Goal: Ask a question

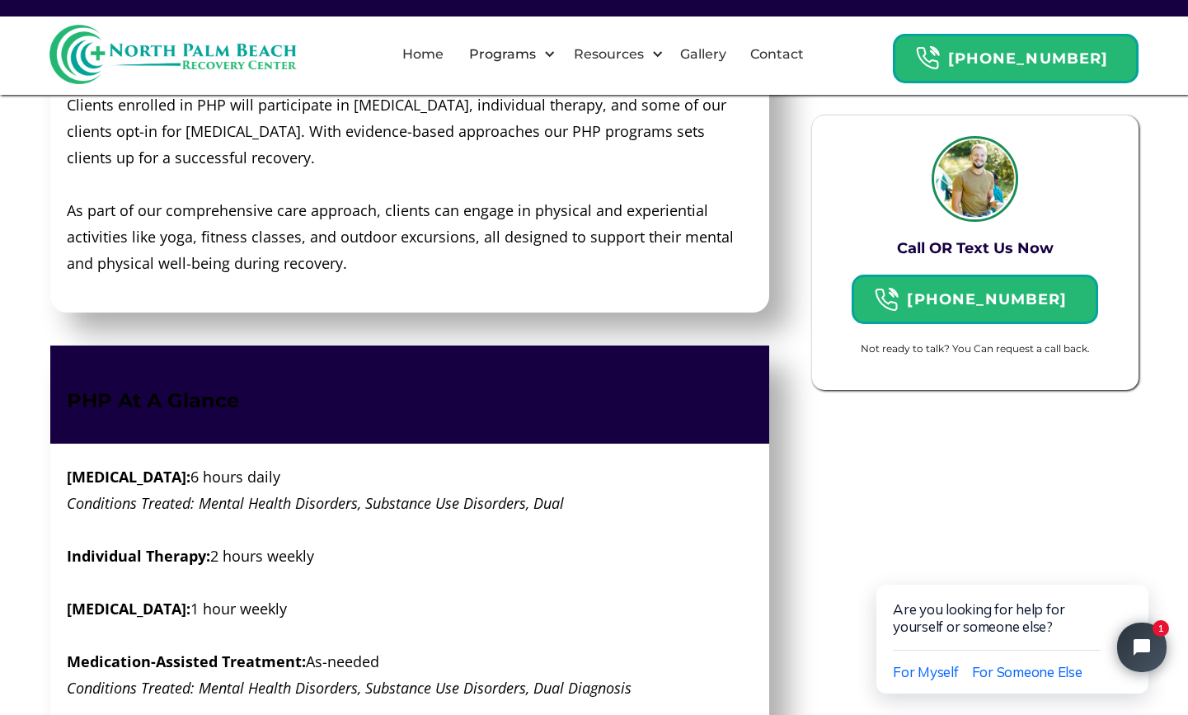
scroll to position [2260, 0]
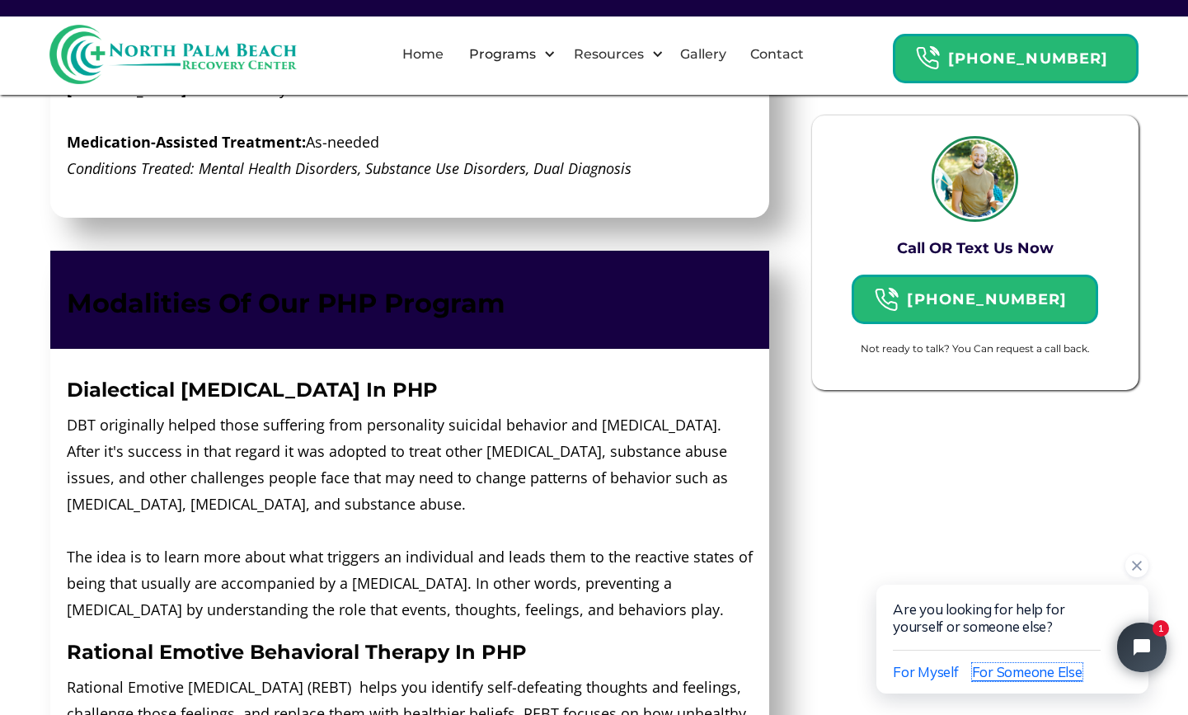
click at [993, 669] on span "For Someone Else" at bounding box center [1027, 671] width 110 height 17
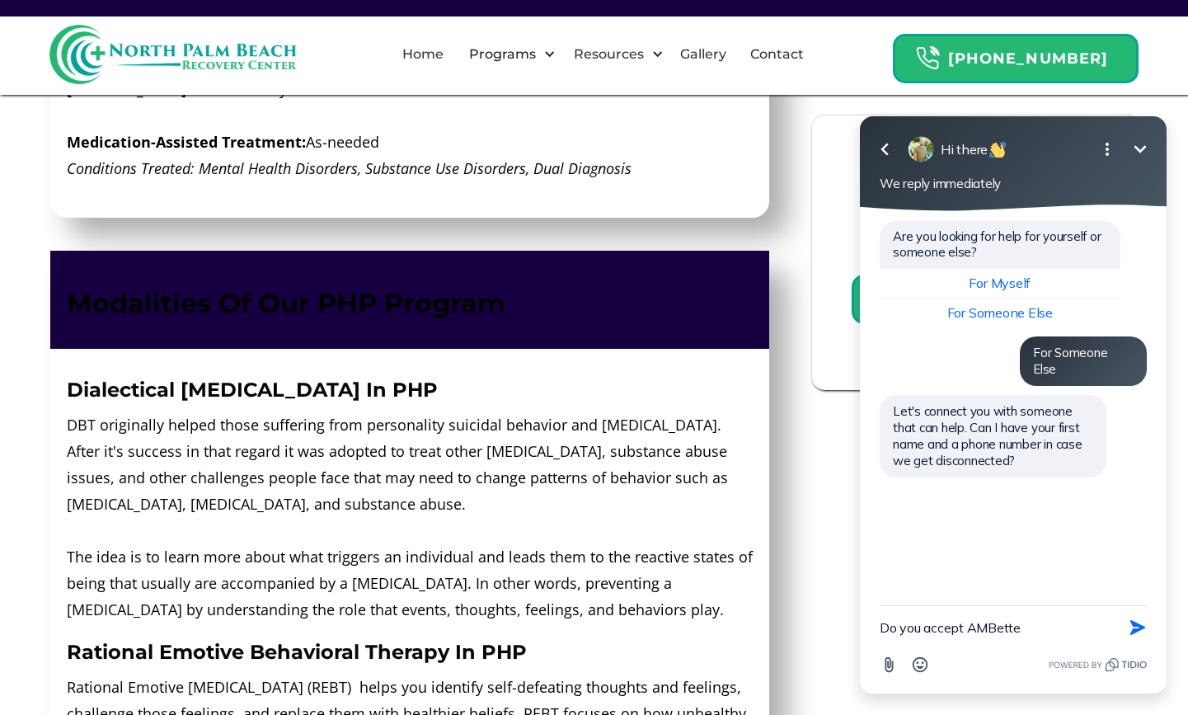
type textarea "Do you accept AMBetter"
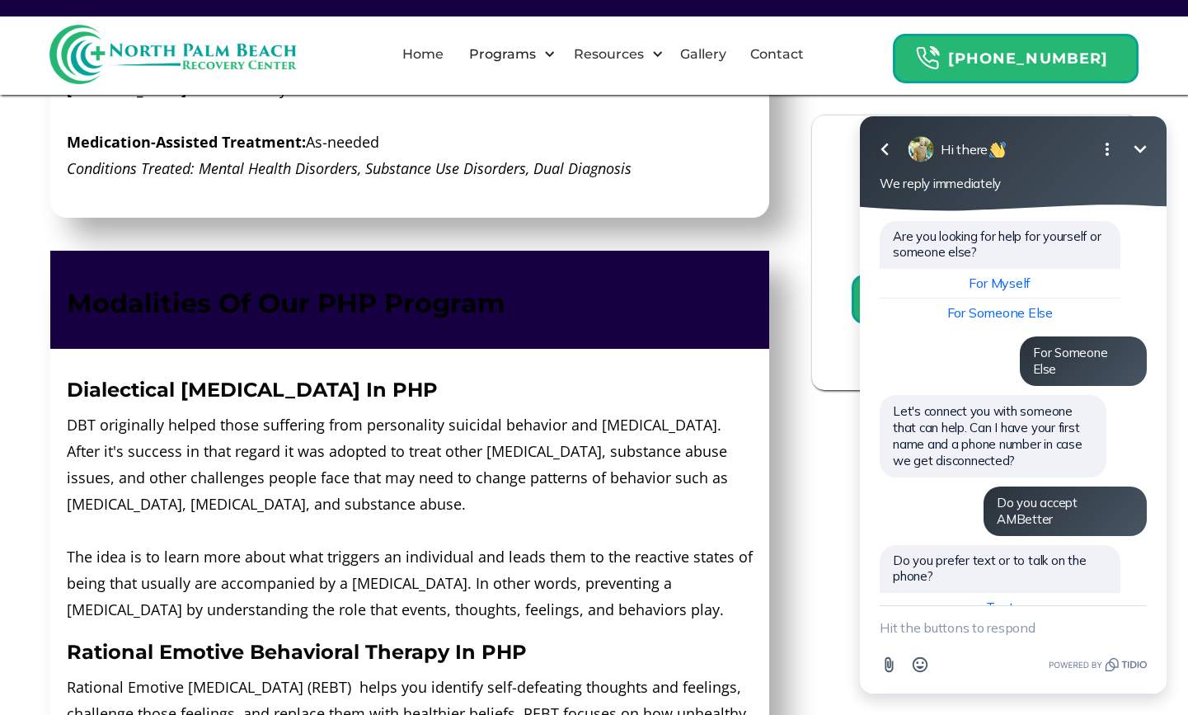
scroll to position [36, 0]
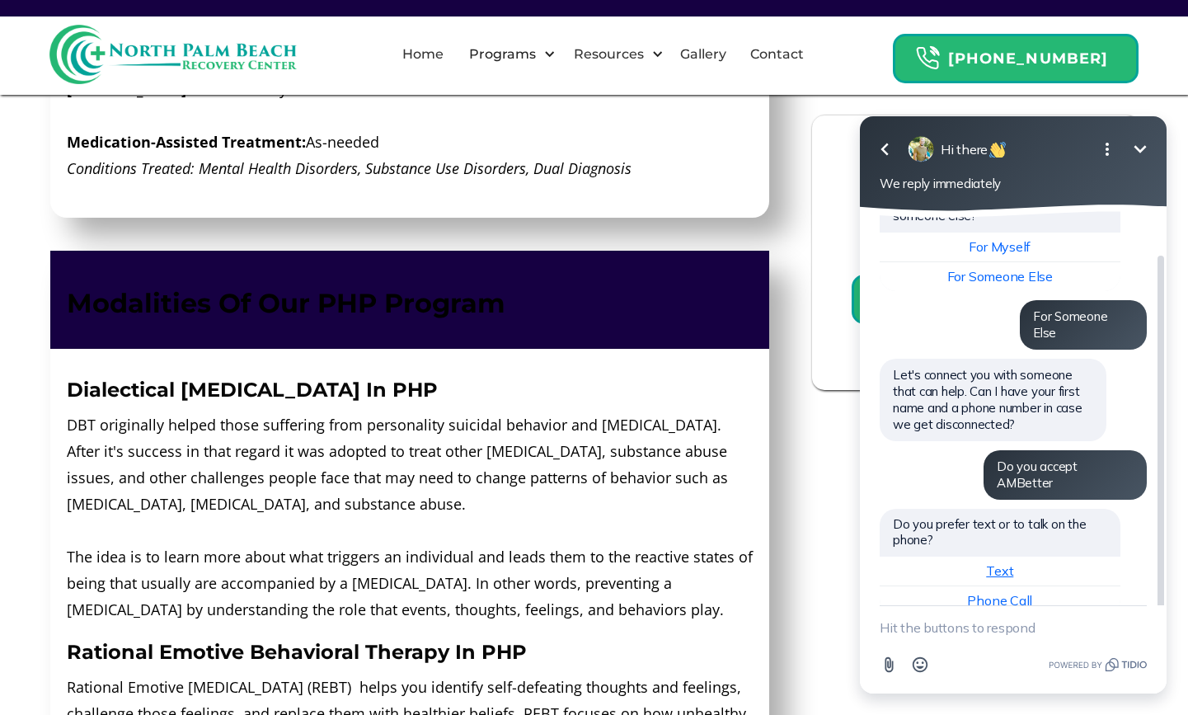
click at [1009, 562] on span "Text" at bounding box center [999, 570] width 27 height 16
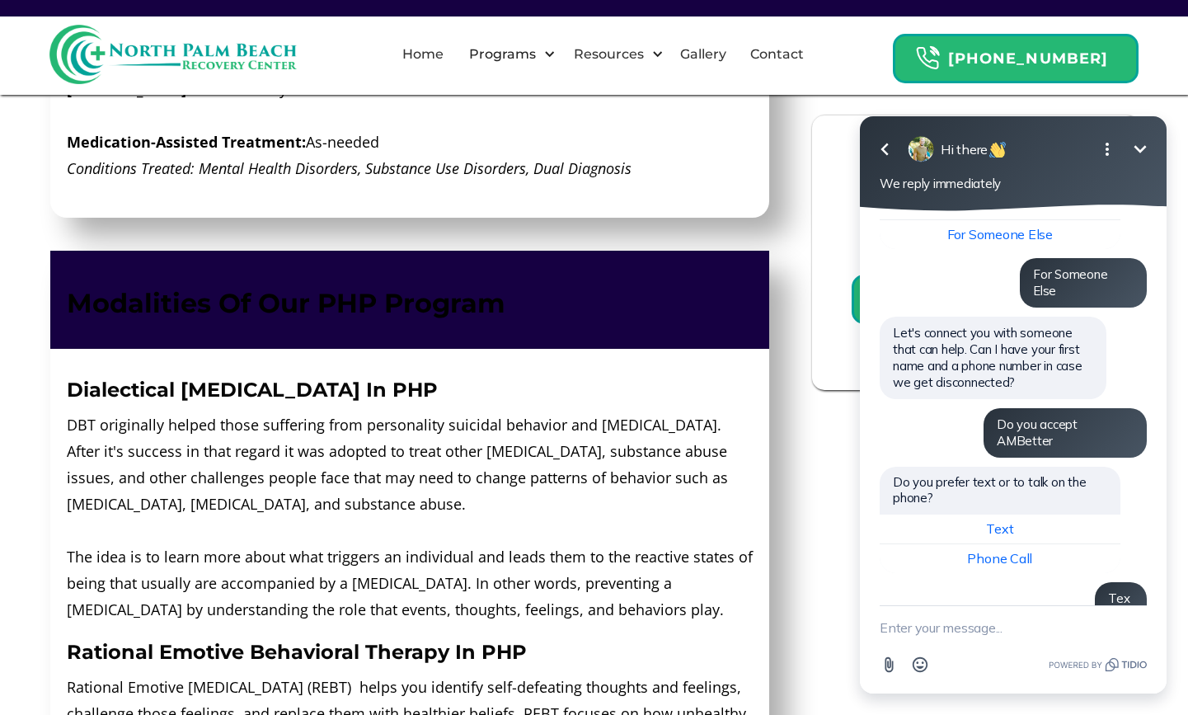
click at [927, 153] on div at bounding box center [921, 149] width 26 height 26
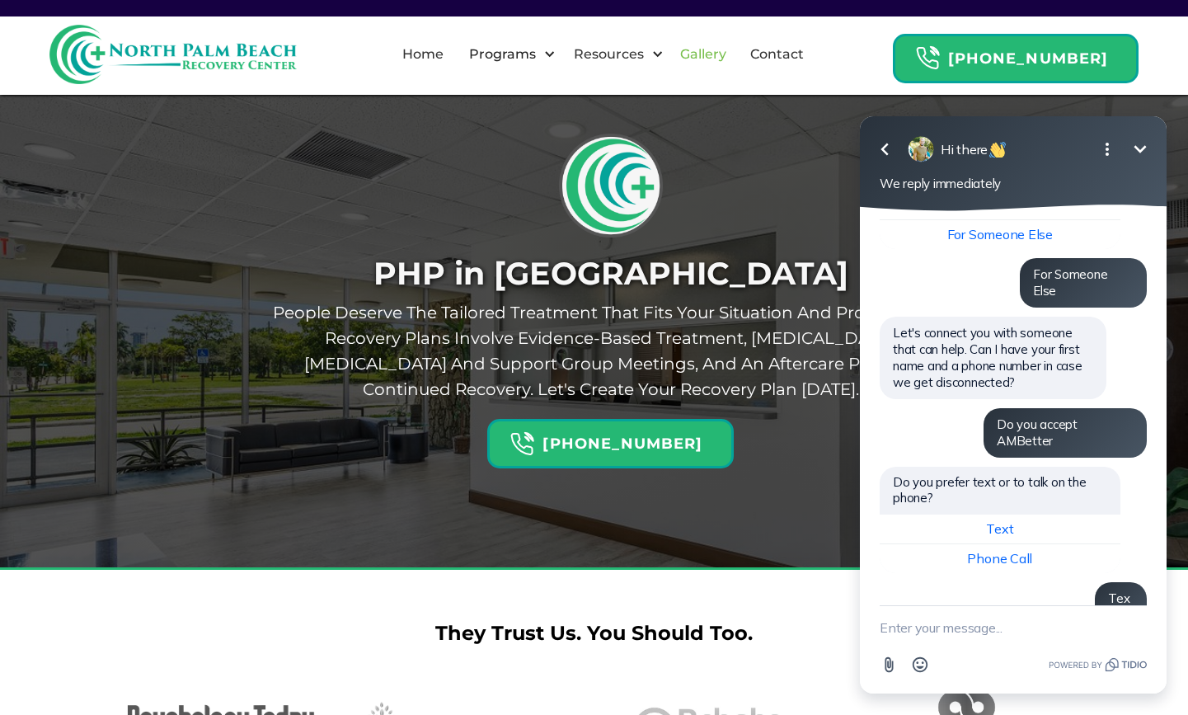
click at [729, 53] on link "Gallery" at bounding box center [703, 54] width 66 height 53
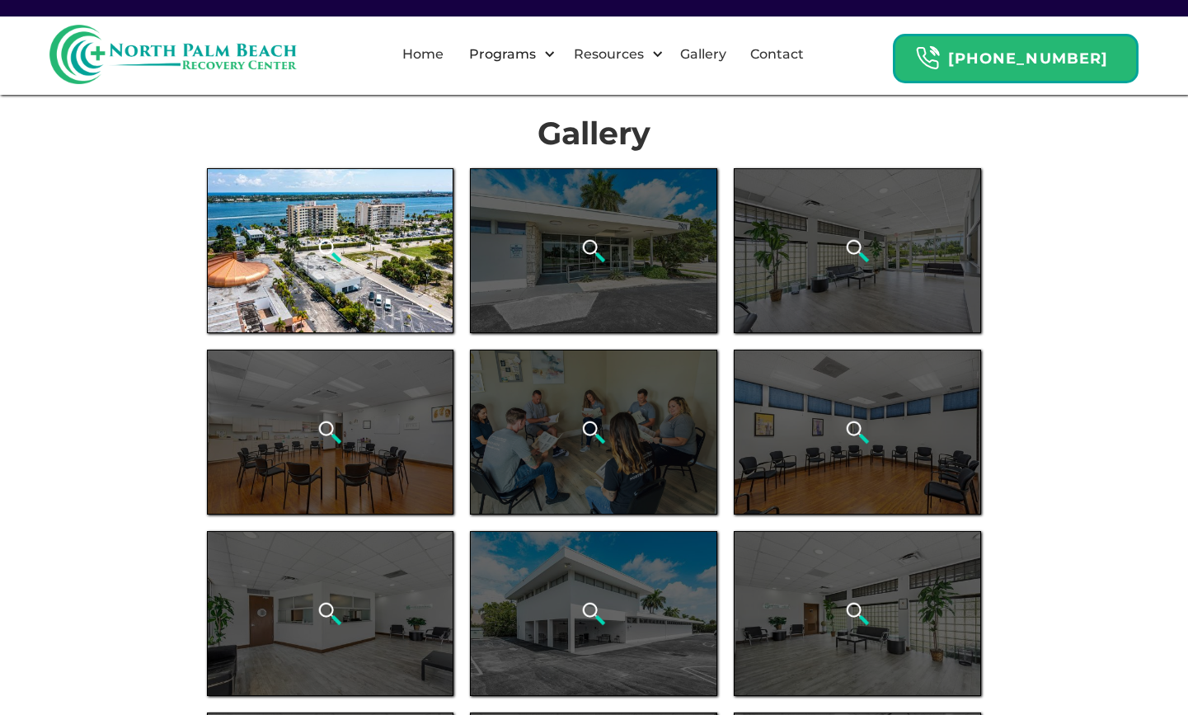
click at [383, 260] on div "open lightbox" at bounding box center [330, 250] width 247 height 165
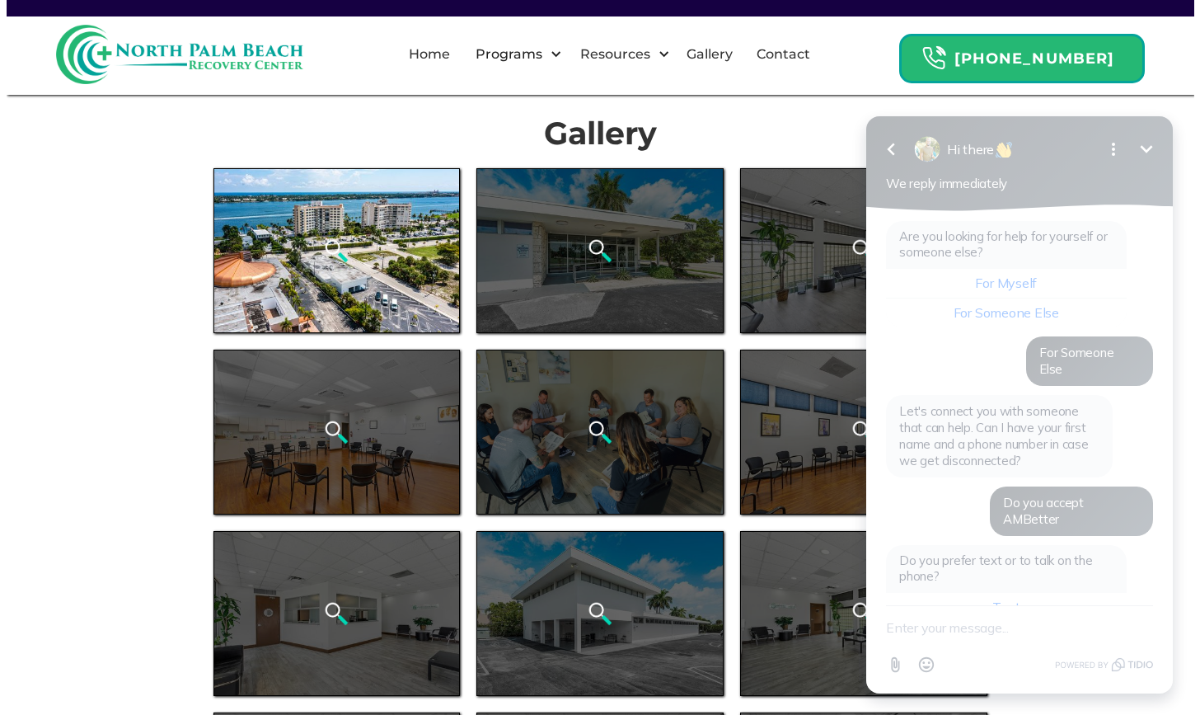
scroll to position [78, 0]
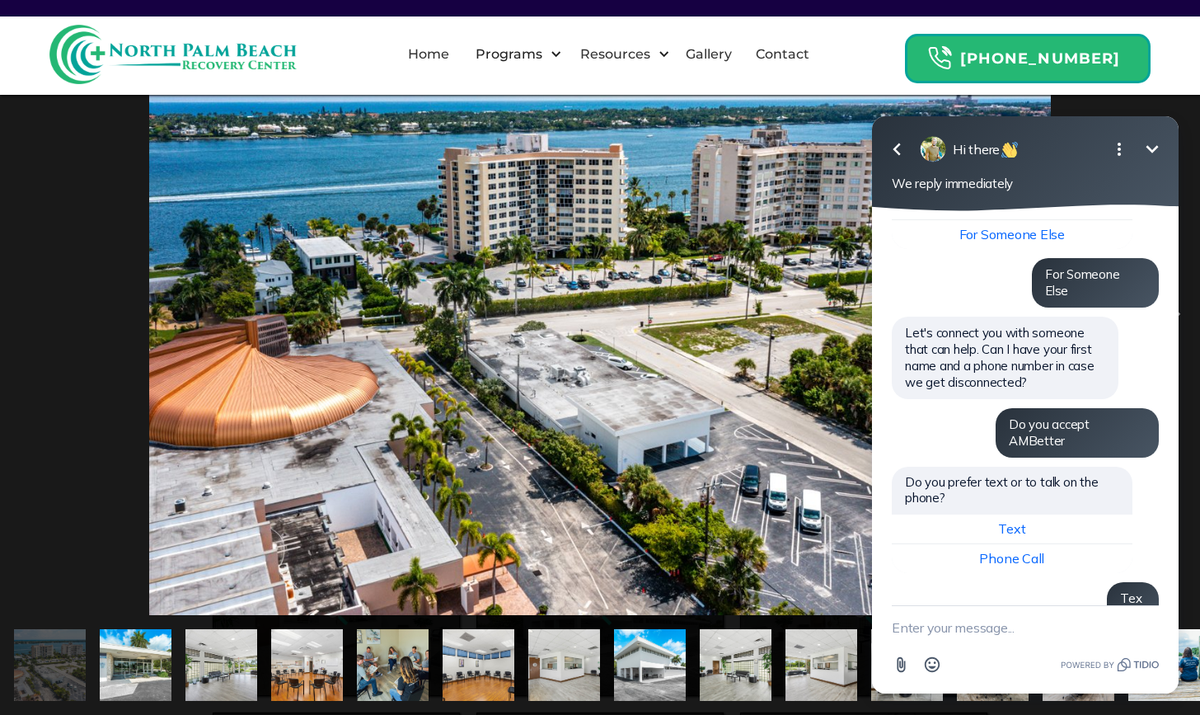
click at [1144, 153] on icon "Minimize" at bounding box center [1153, 149] width 20 height 20
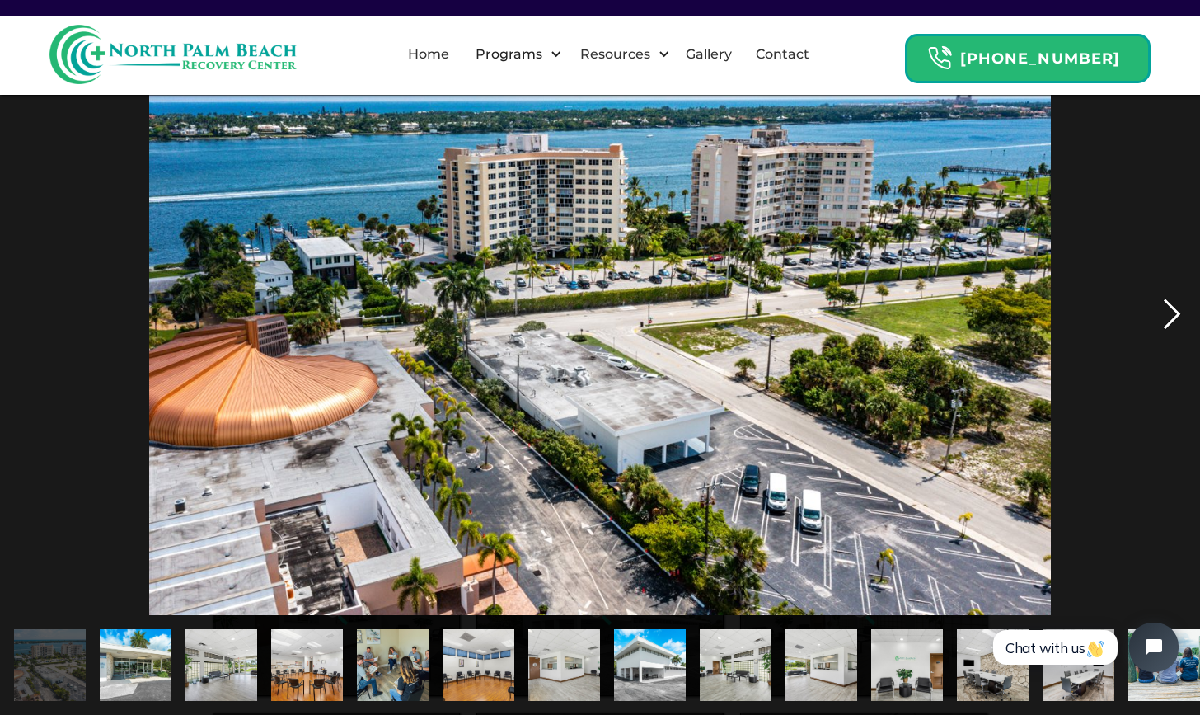
click at [1168, 342] on div "next image" at bounding box center [1172, 314] width 56 height 600
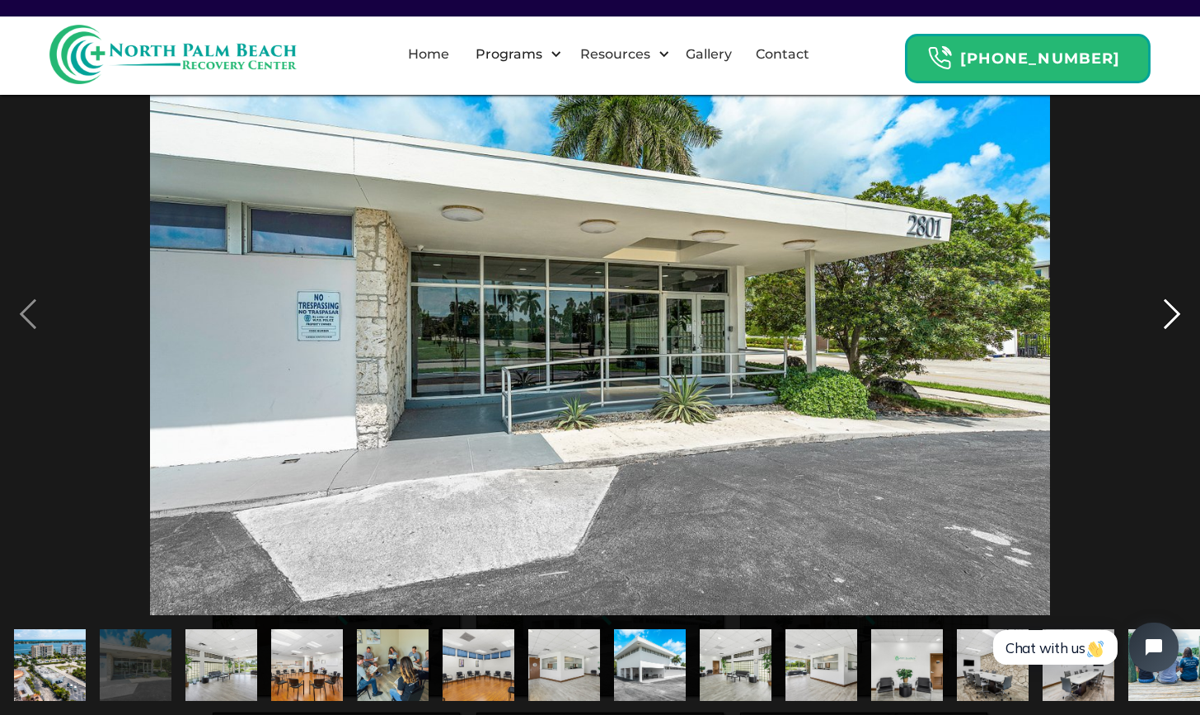
click at [1168, 342] on div "next image" at bounding box center [1172, 314] width 56 height 600
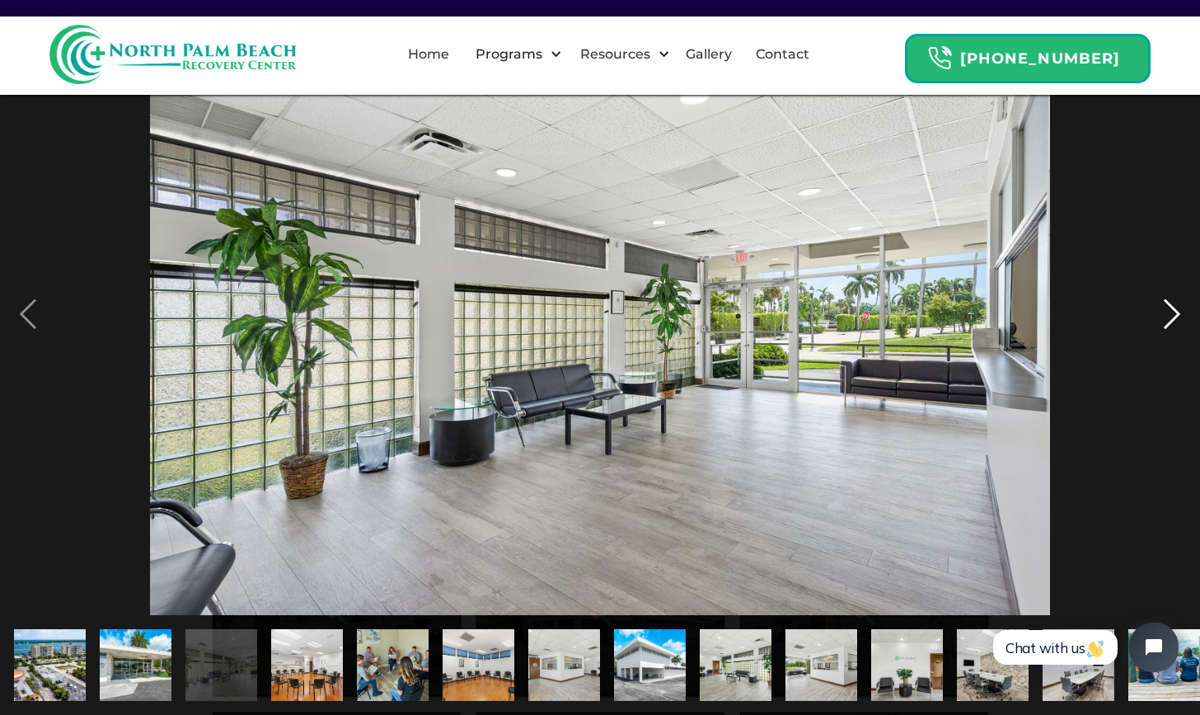
click at [1168, 342] on div "next image" at bounding box center [1172, 314] width 56 height 600
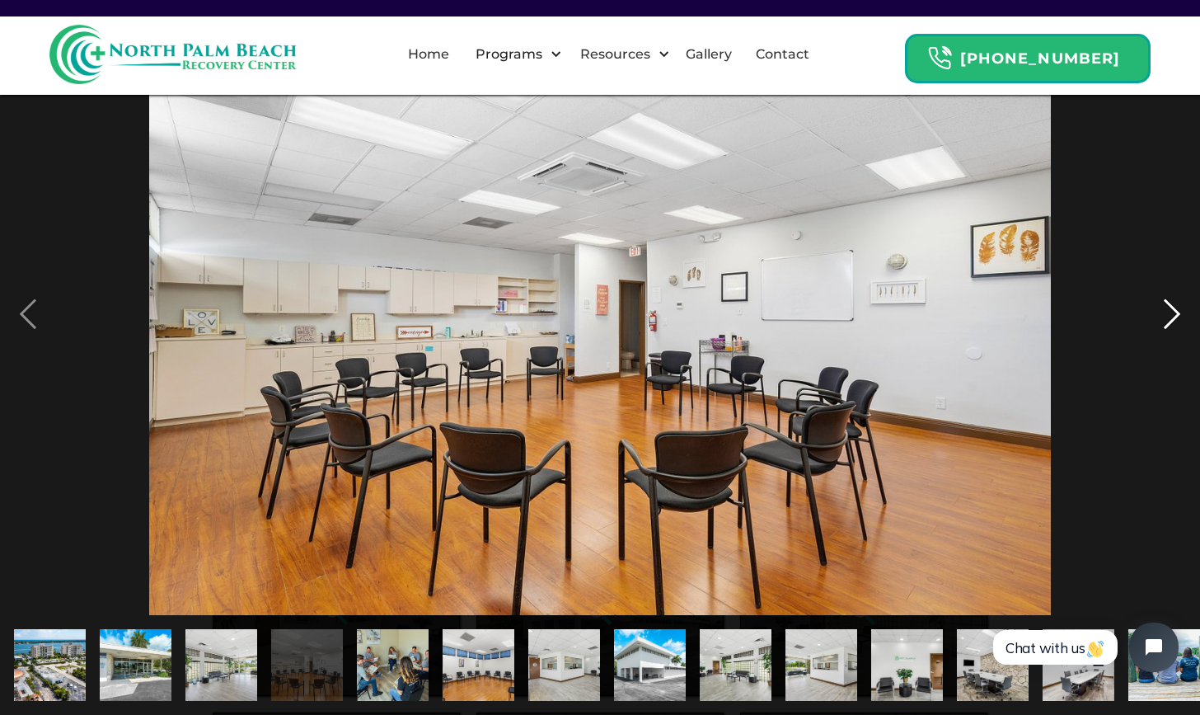
click at [1168, 342] on div "next image" at bounding box center [1172, 314] width 56 height 600
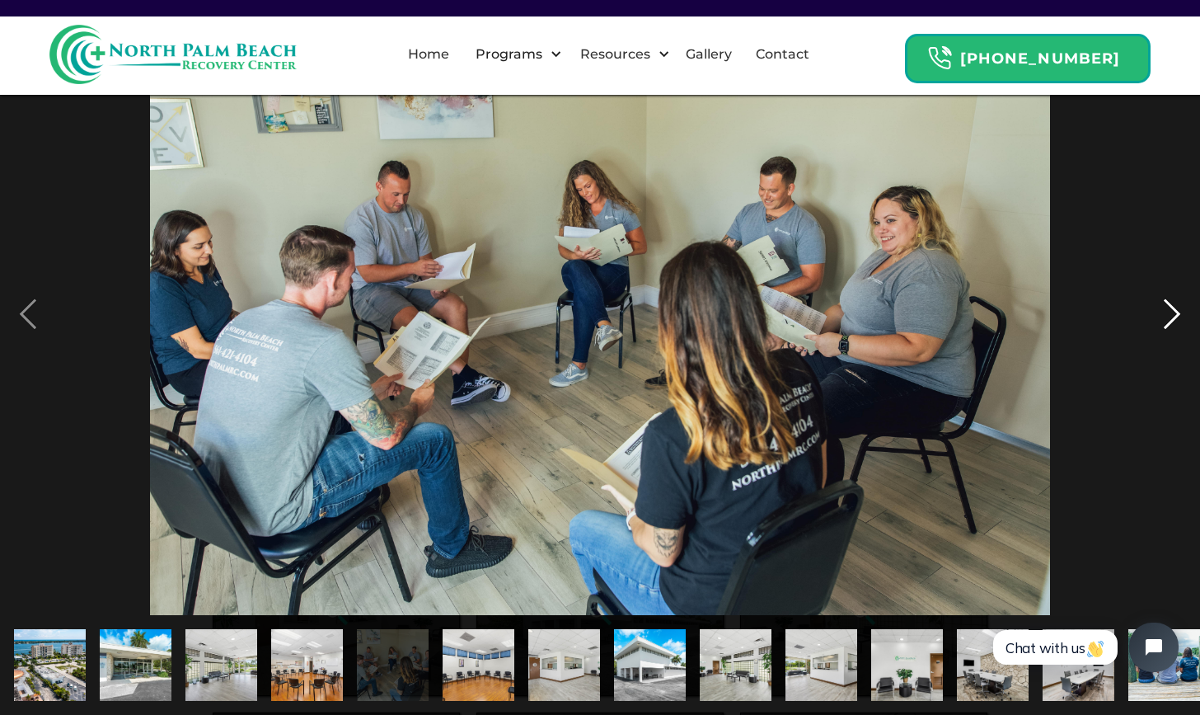
click at [1168, 342] on div "next image" at bounding box center [1172, 314] width 56 height 600
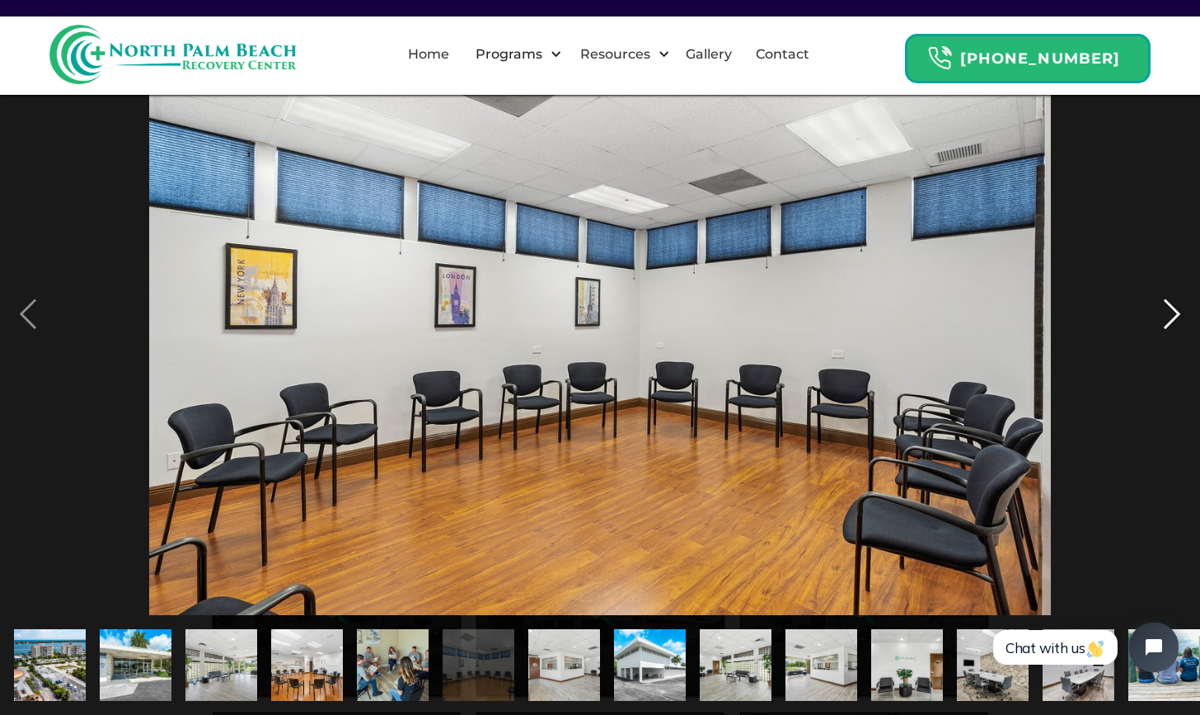
click at [1168, 342] on div "next image" at bounding box center [1172, 314] width 56 height 600
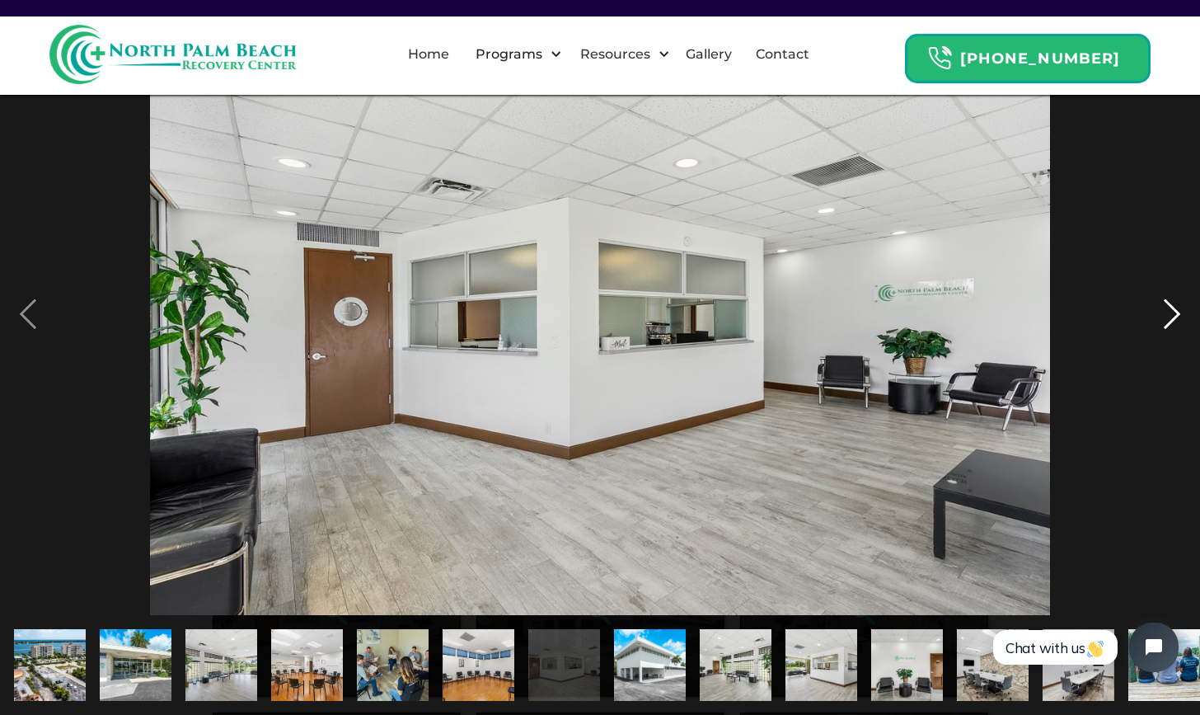
click at [1168, 342] on div "next image" at bounding box center [1172, 314] width 56 height 600
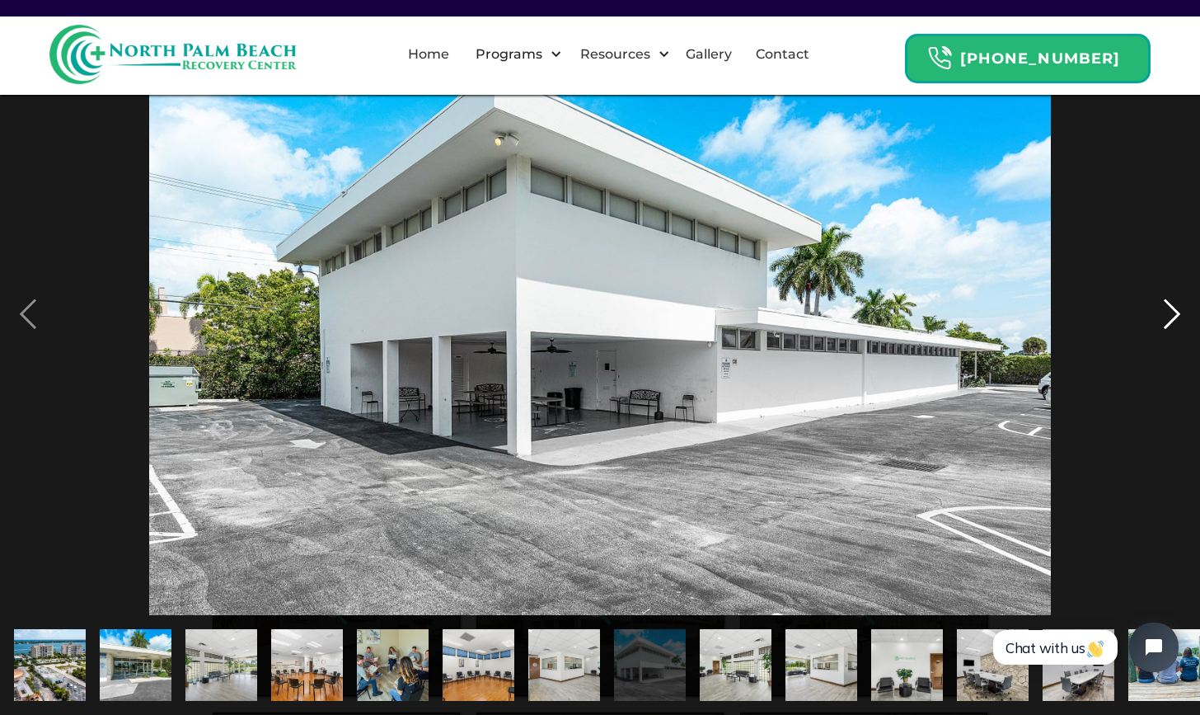
click at [1168, 342] on div "next image" at bounding box center [1172, 314] width 56 height 600
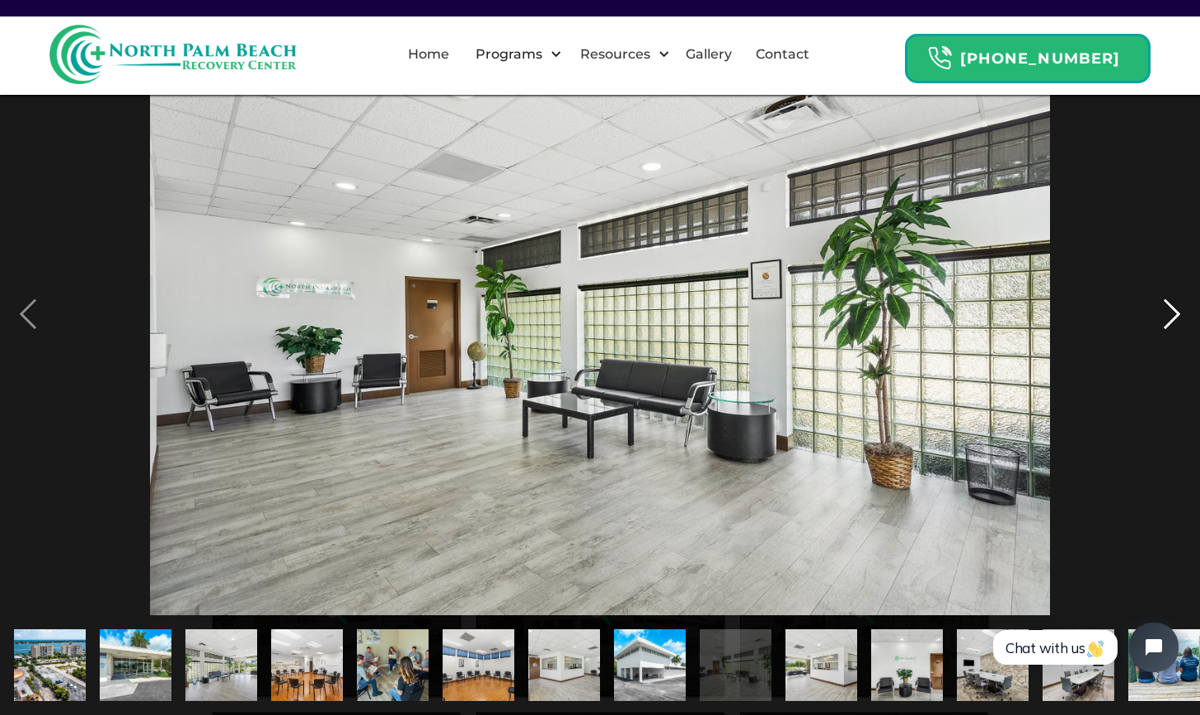
click at [1168, 342] on div "next image" at bounding box center [1172, 314] width 56 height 600
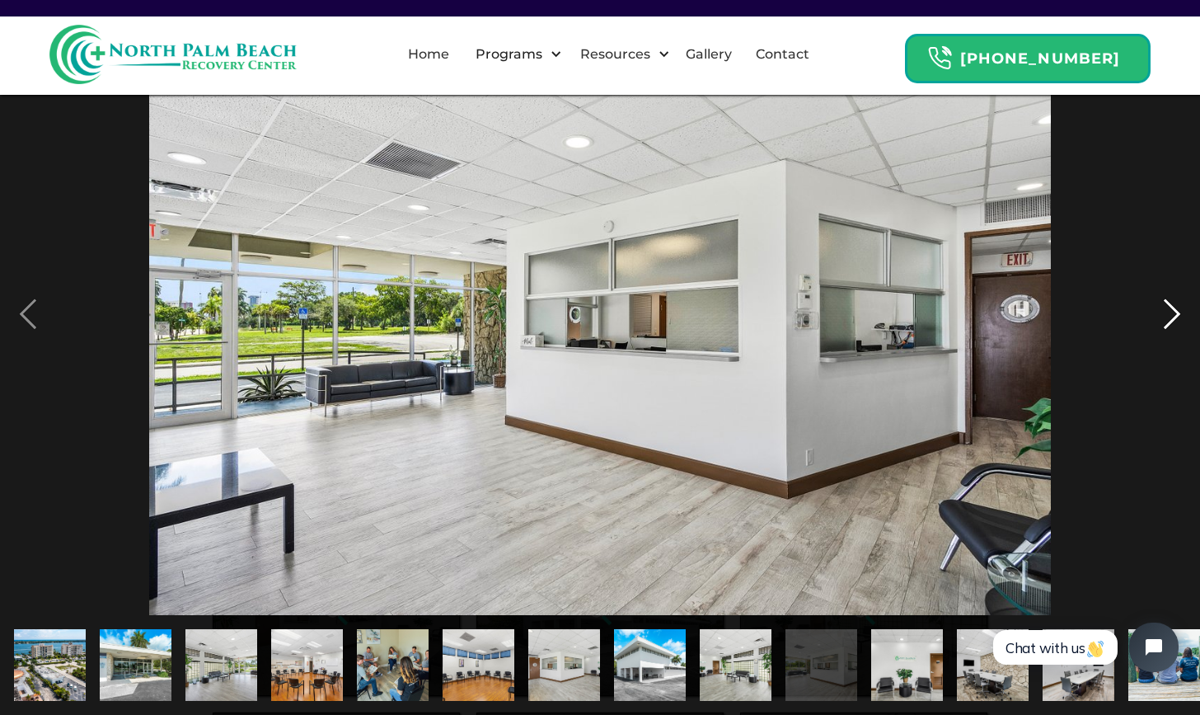
click at [1168, 342] on div "next image" at bounding box center [1172, 314] width 56 height 600
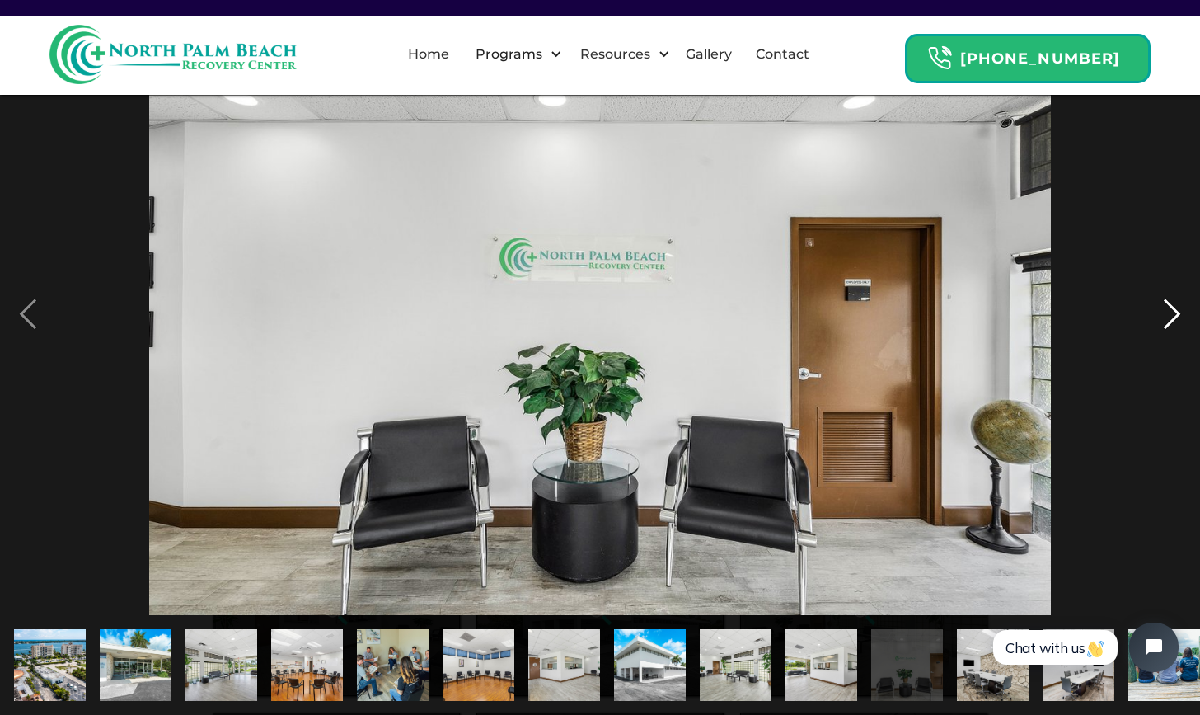
click at [1168, 342] on div "next image" at bounding box center [1172, 314] width 56 height 600
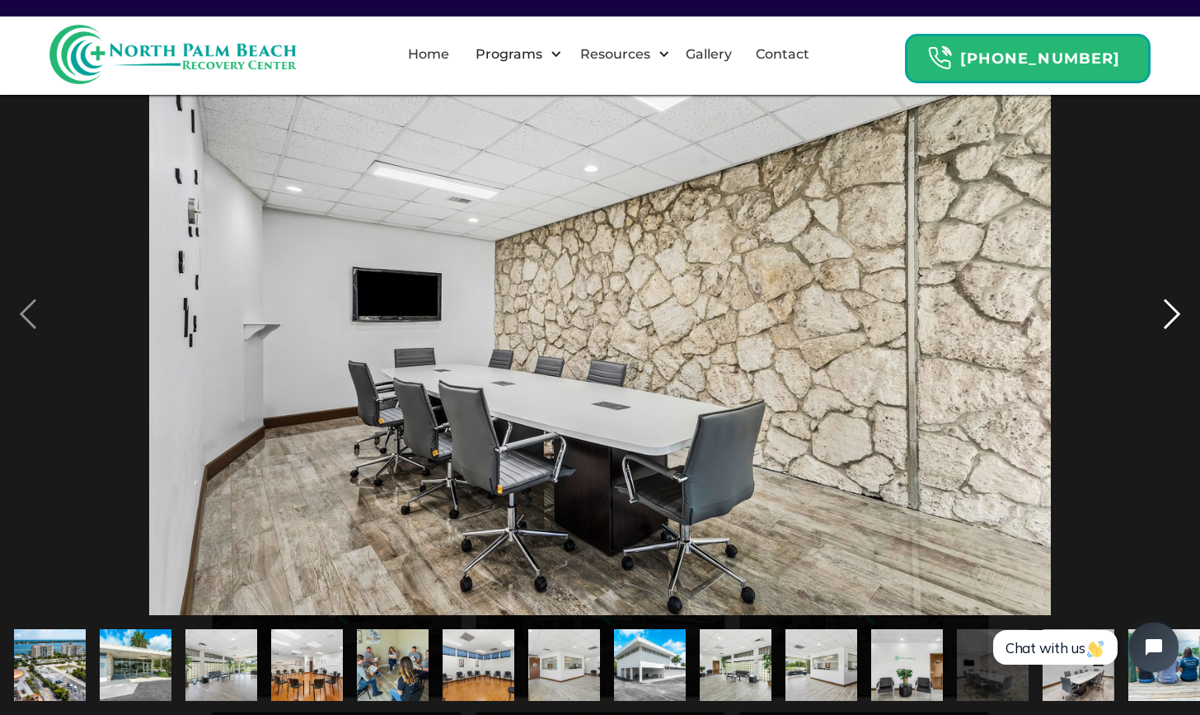
click at [1168, 342] on div "next image" at bounding box center [1172, 314] width 56 height 600
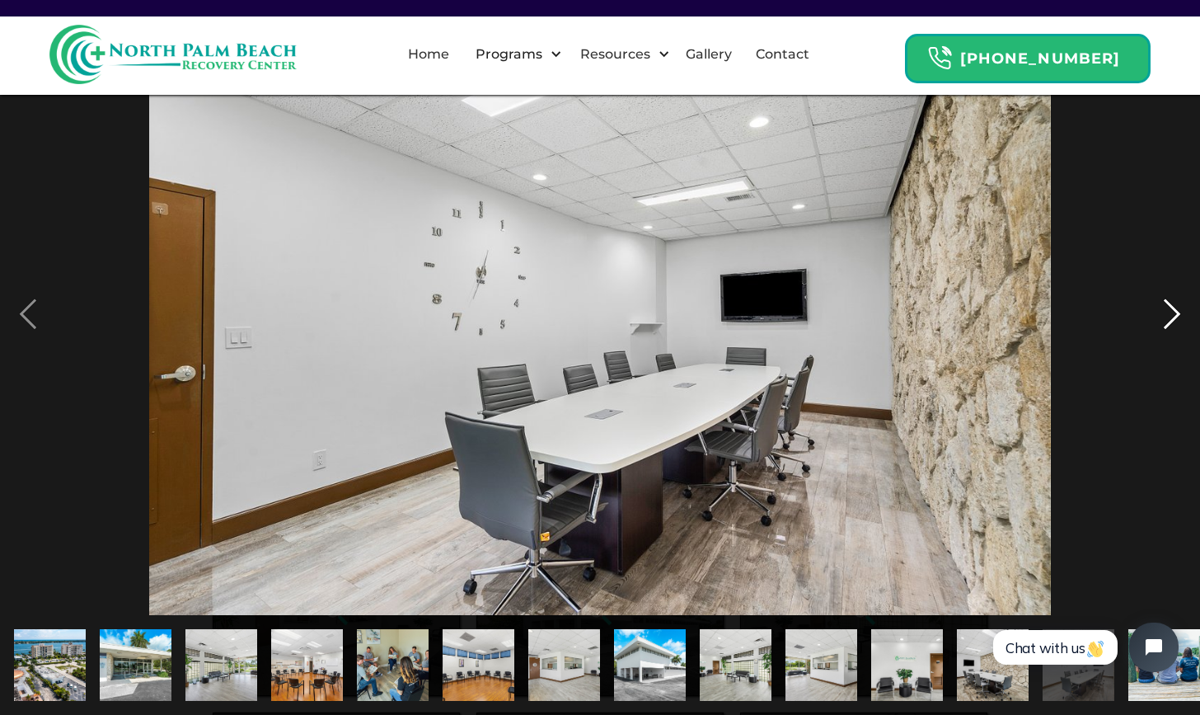
click at [1168, 342] on div "next image" at bounding box center [1172, 314] width 56 height 600
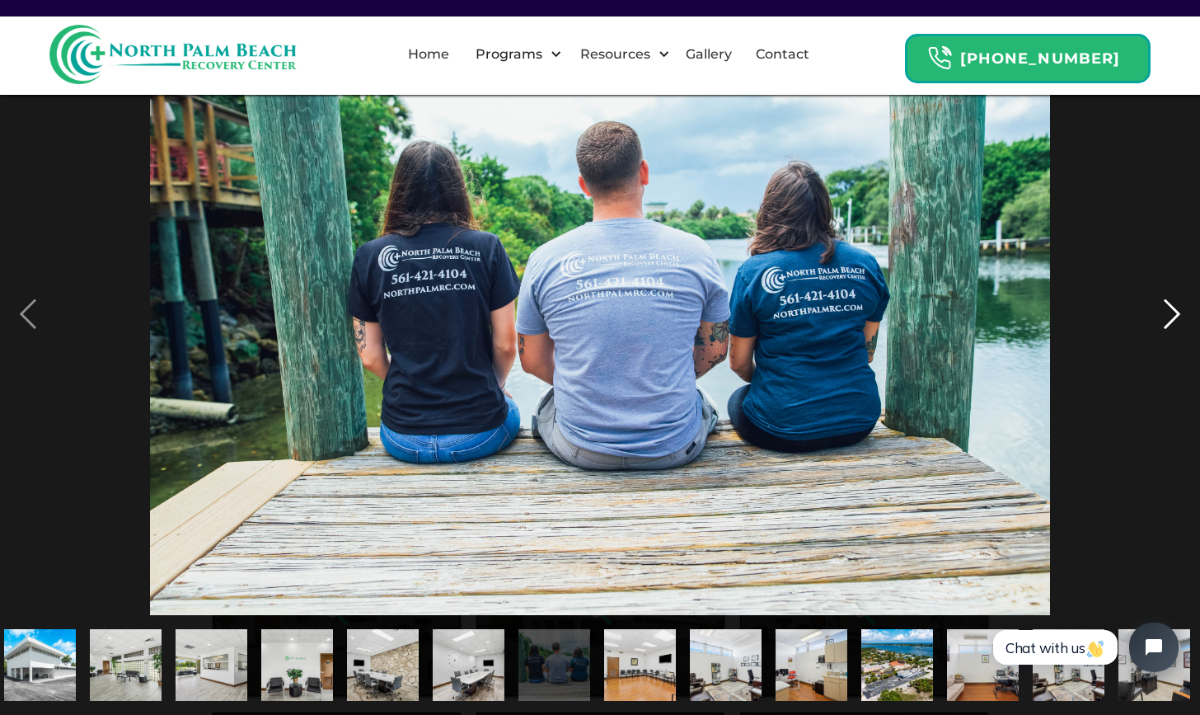
scroll to position [0, 614]
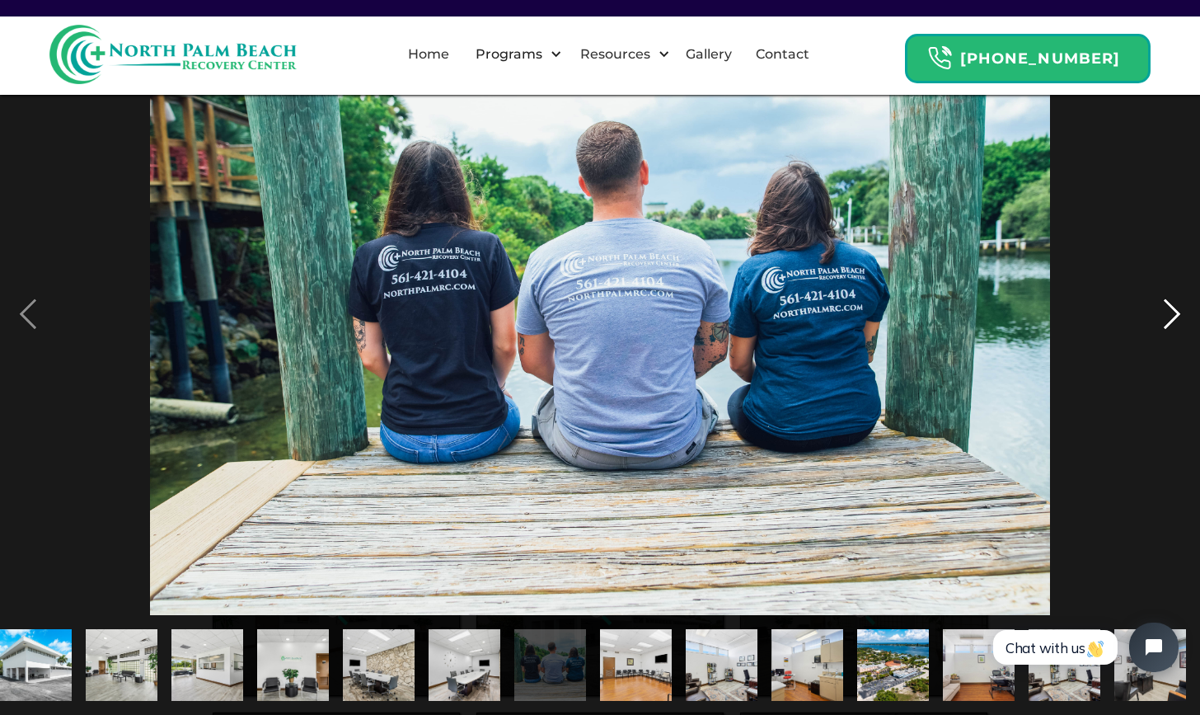
click at [1168, 342] on div "next image" at bounding box center [1172, 314] width 56 height 600
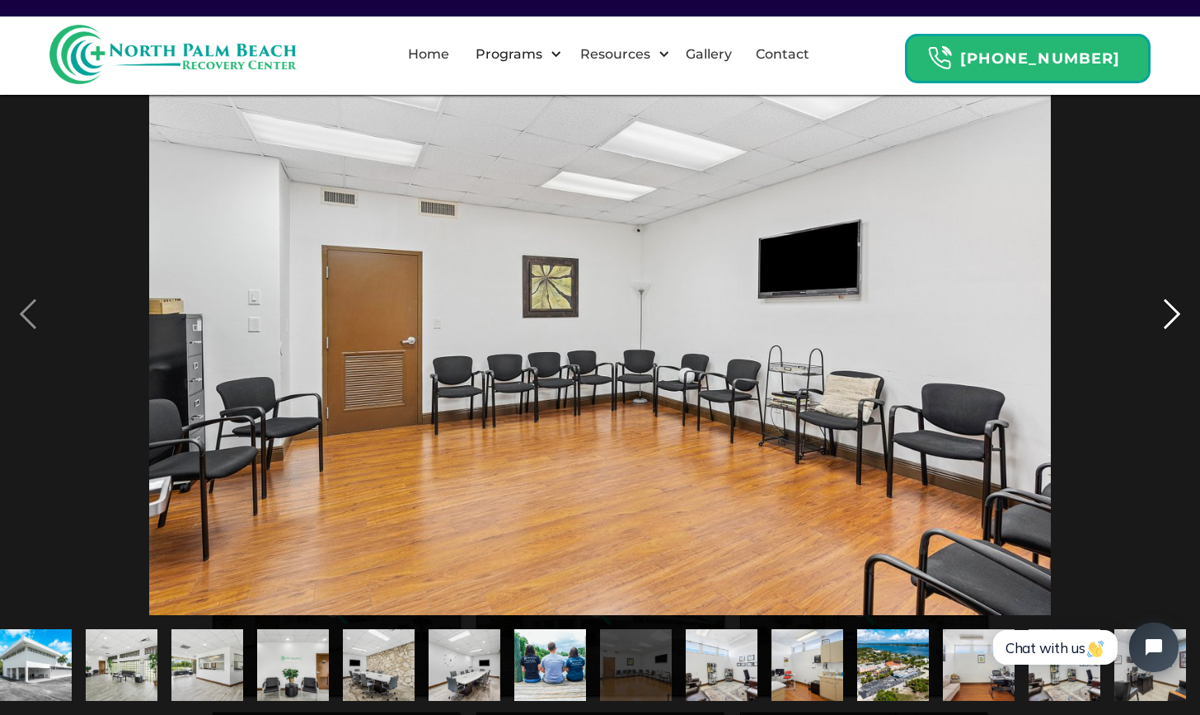
click at [1168, 342] on div "next image" at bounding box center [1172, 314] width 56 height 600
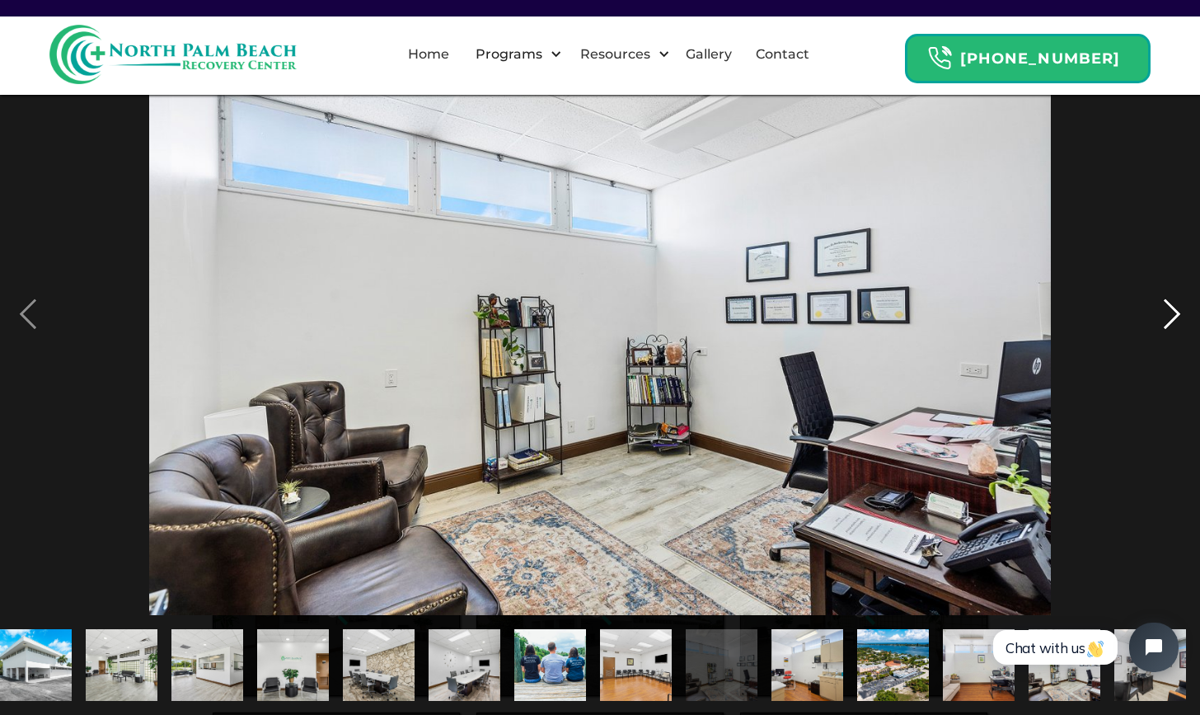
click at [1168, 342] on div "next image" at bounding box center [1172, 314] width 56 height 600
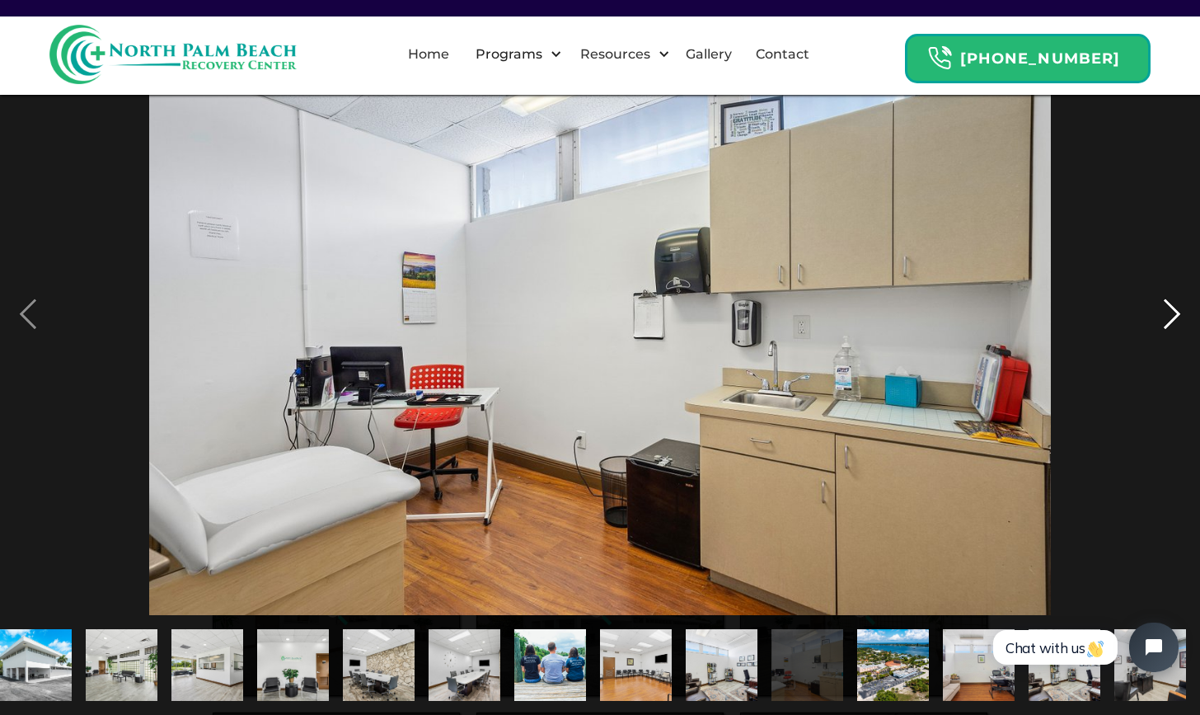
click at [1168, 342] on div "next image" at bounding box center [1172, 314] width 56 height 600
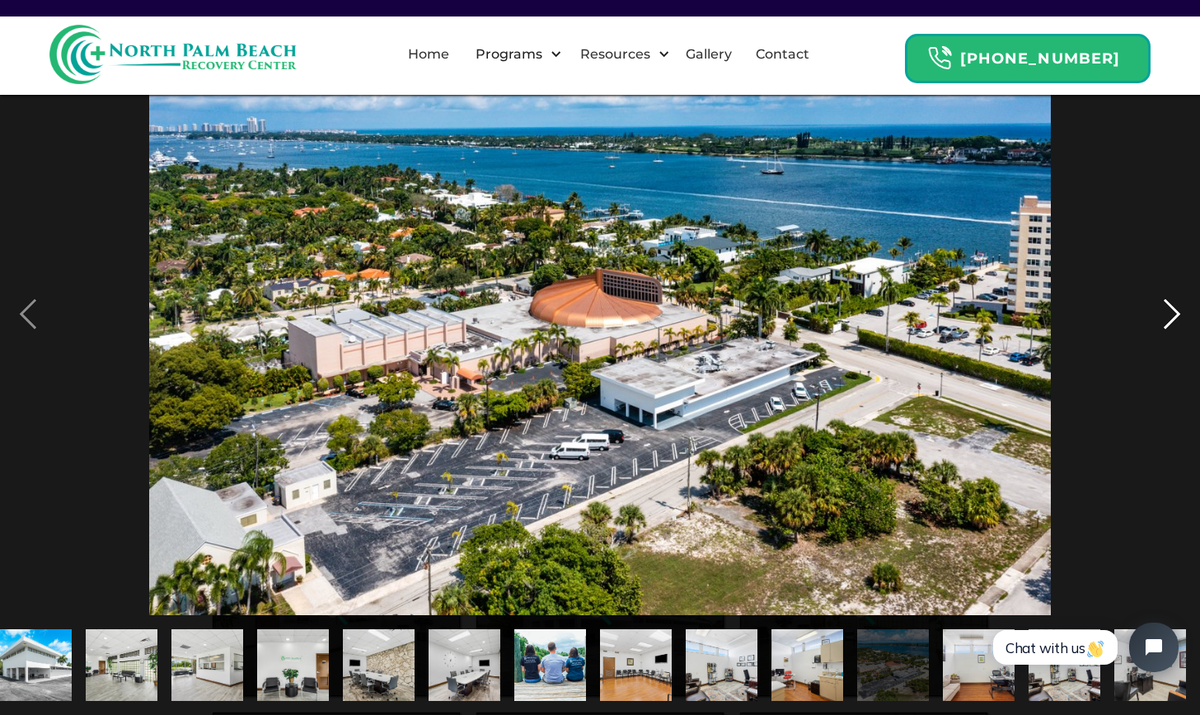
click at [1168, 342] on div "next image" at bounding box center [1172, 314] width 56 height 600
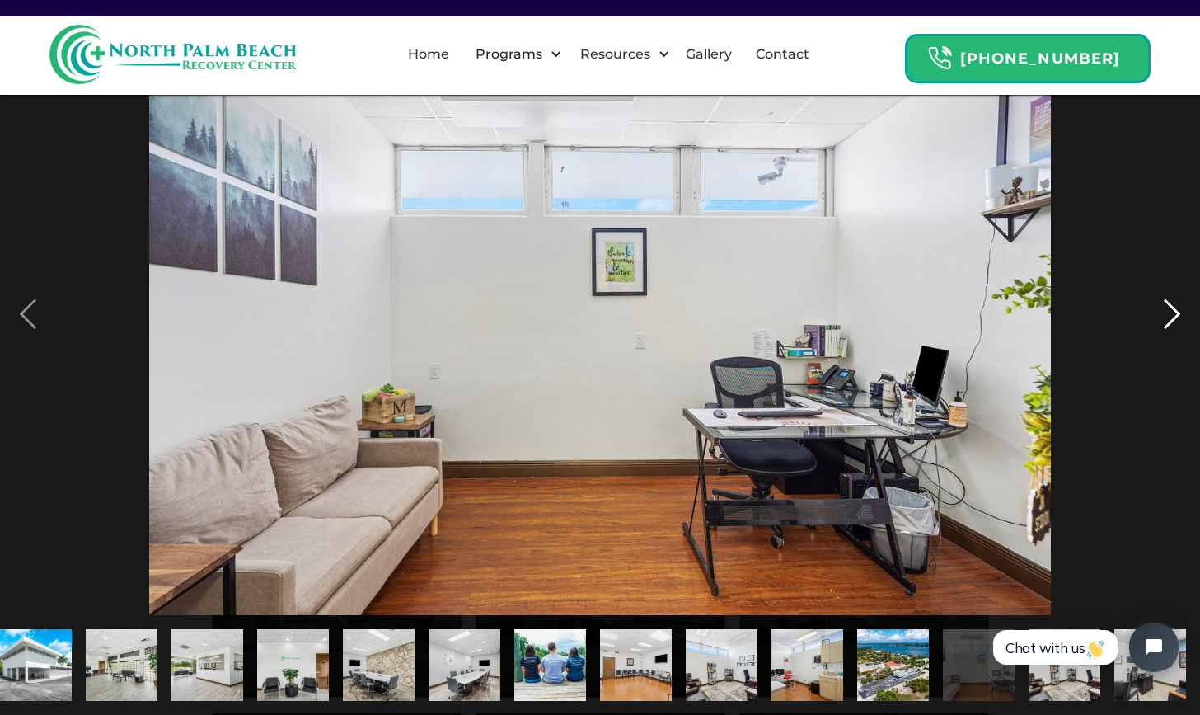
click at [1168, 342] on div "next image" at bounding box center [1172, 314] width 56 height 600
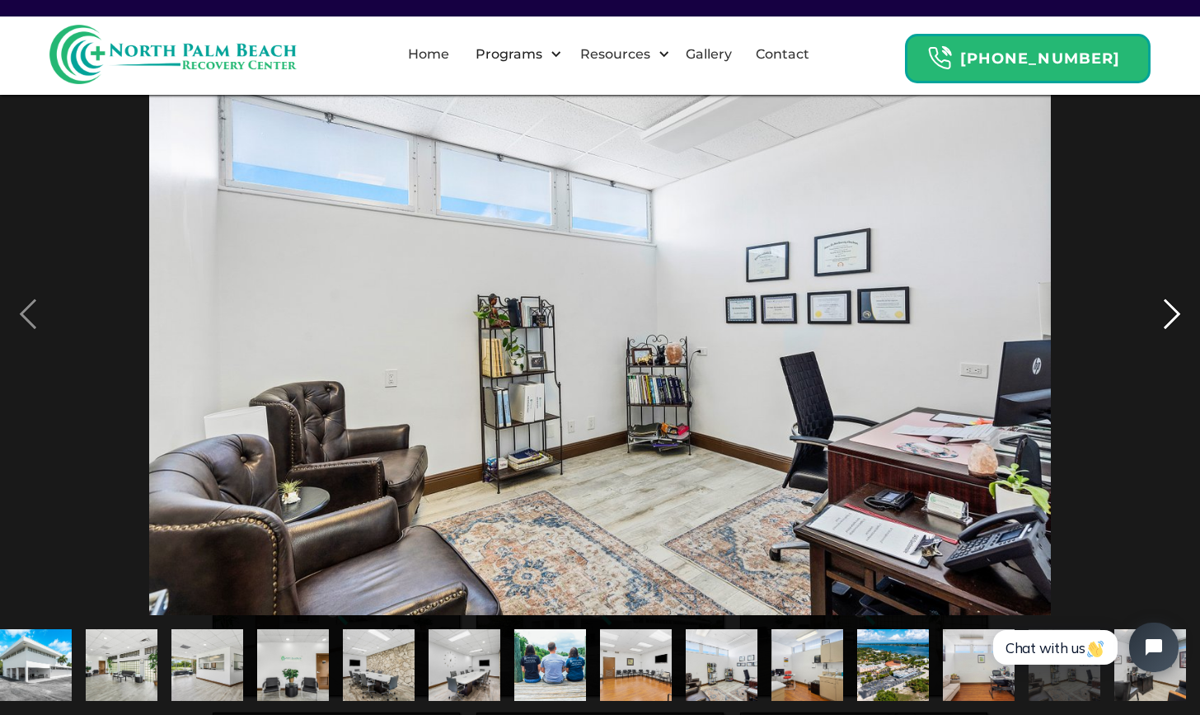
click at [1168, 342] on div "next image" at bounding box center [1172, 314] width 56 height 600
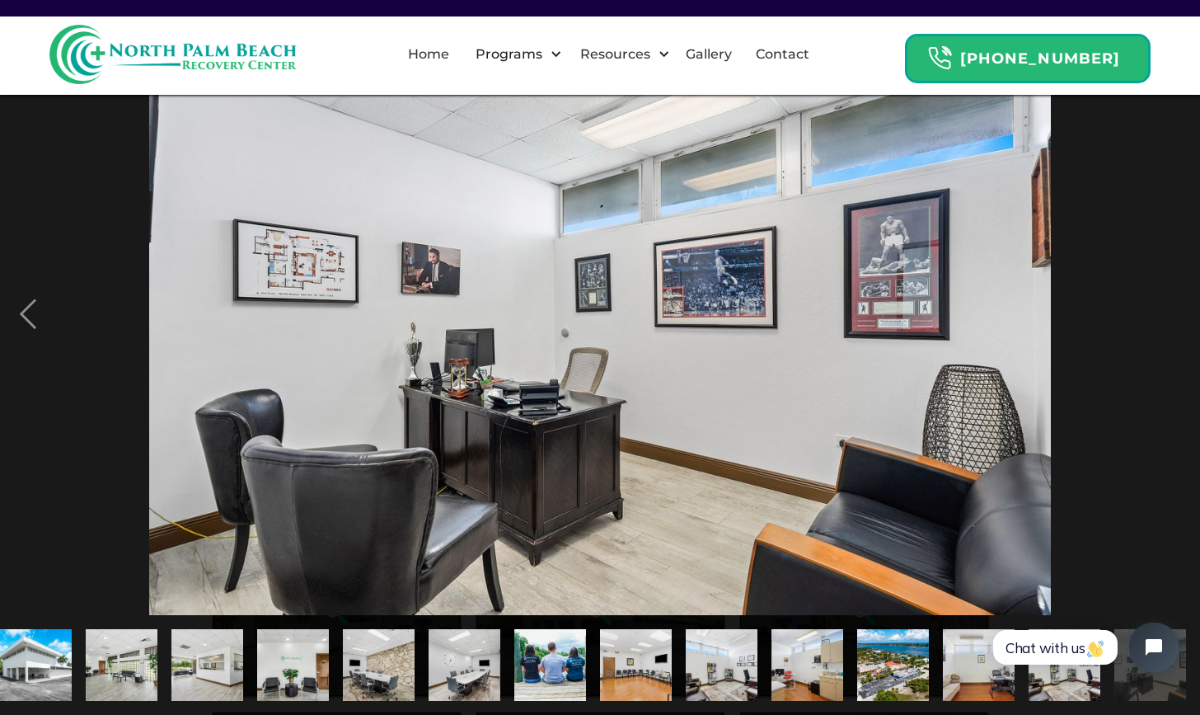
click at [1168, 342] on div "next image" at bounding box center [1172, 314] width 56 height 600
click at [1091, 648] on img "button" at bounding box center [1095, 649] width 16 height 16
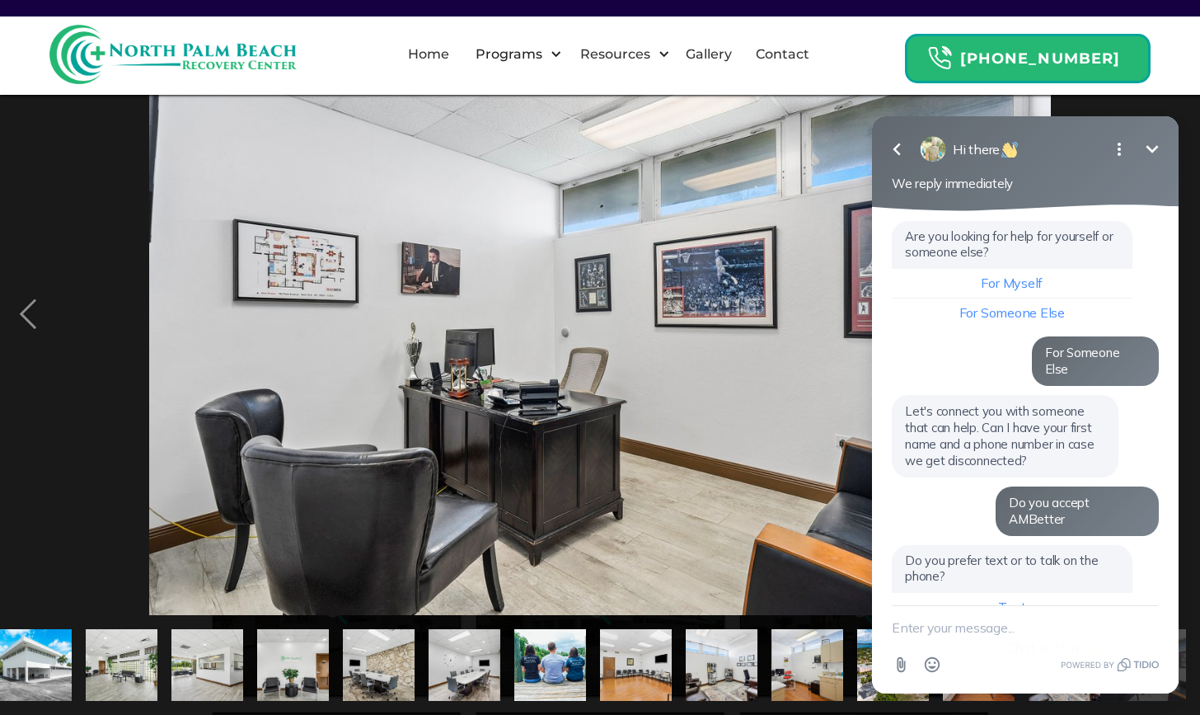
scroll to position [78, 0]
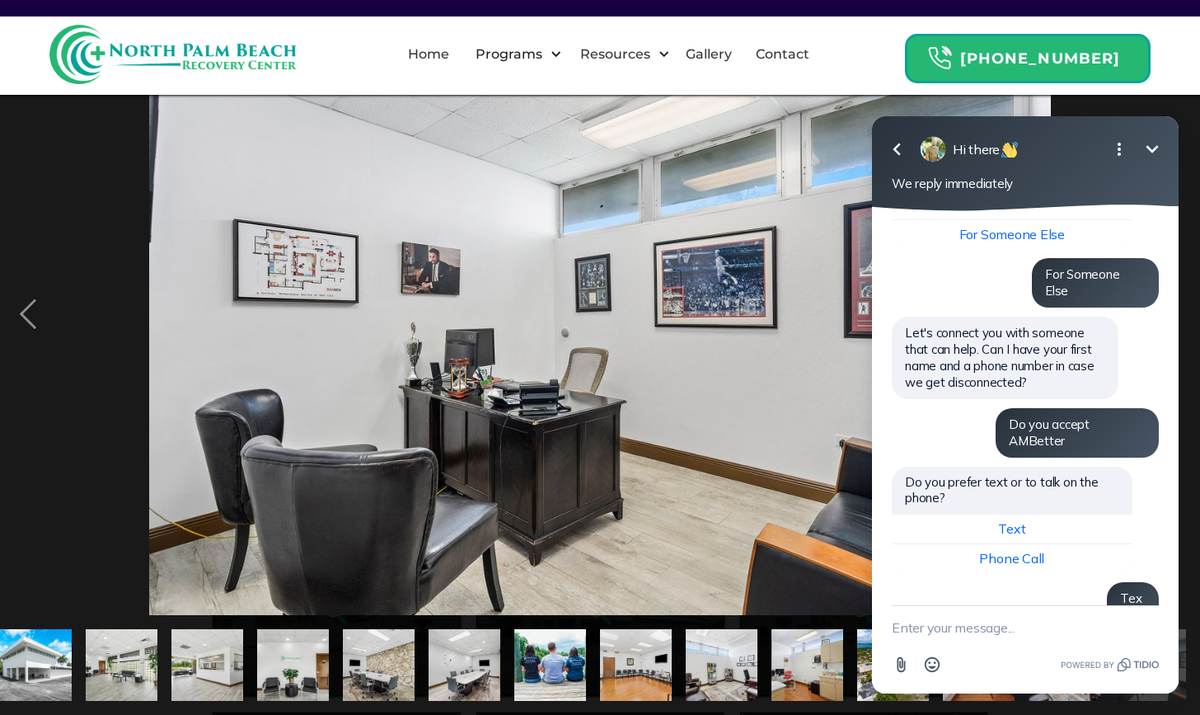
click at [1143, 149] on icon "Minimize" at bounding box center [1153, 149] width 20 height 20
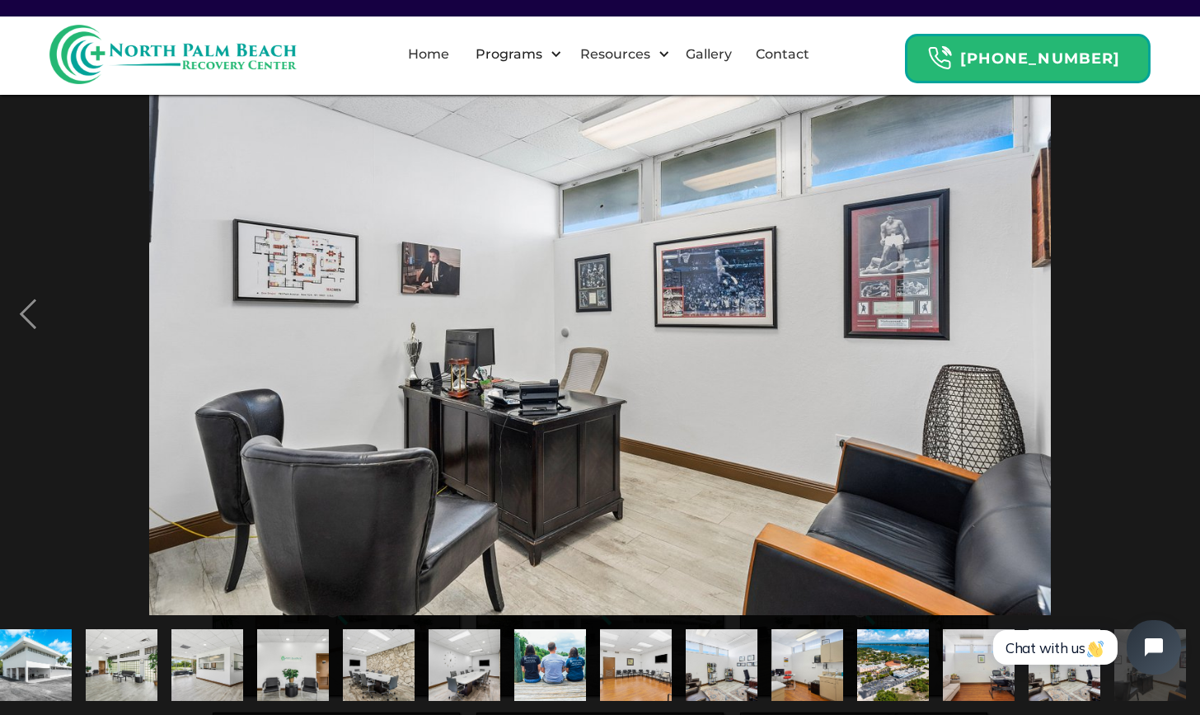
click at [1158, 657] on icon "Open chat widget" at bounding box center [1164, 648] width 26 height 26
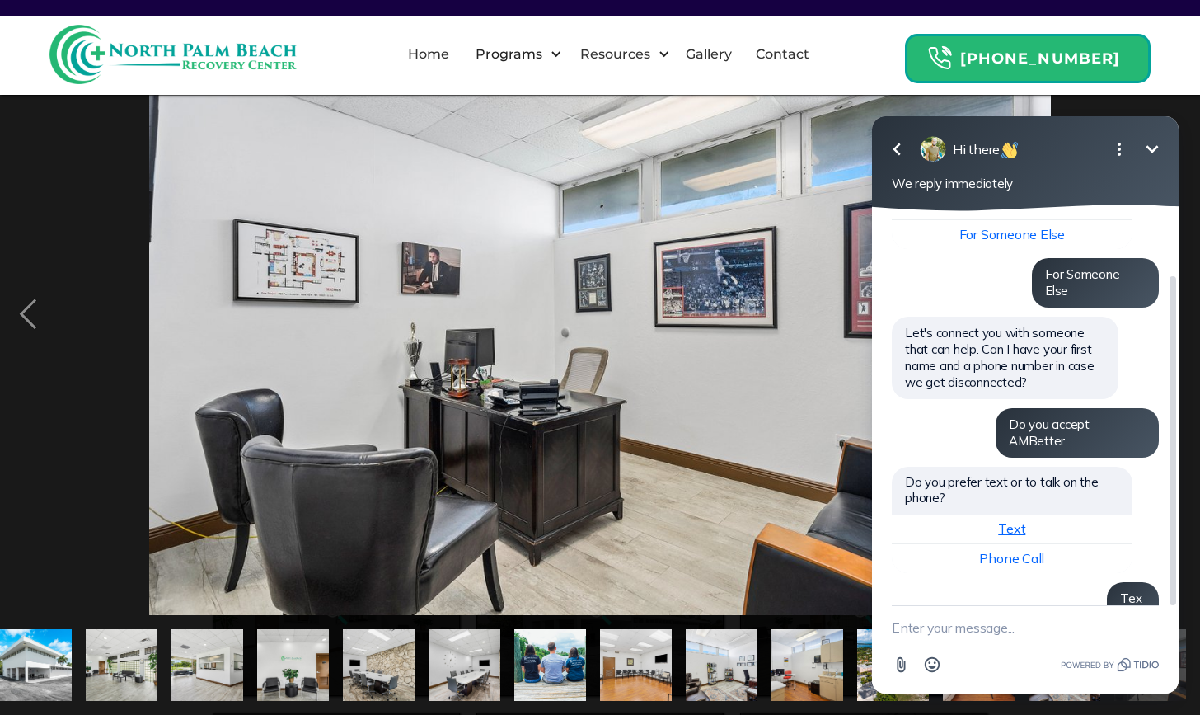
click at [1017, 520] on span "Text" at bounding box center [1011, 528] width 27 height 16
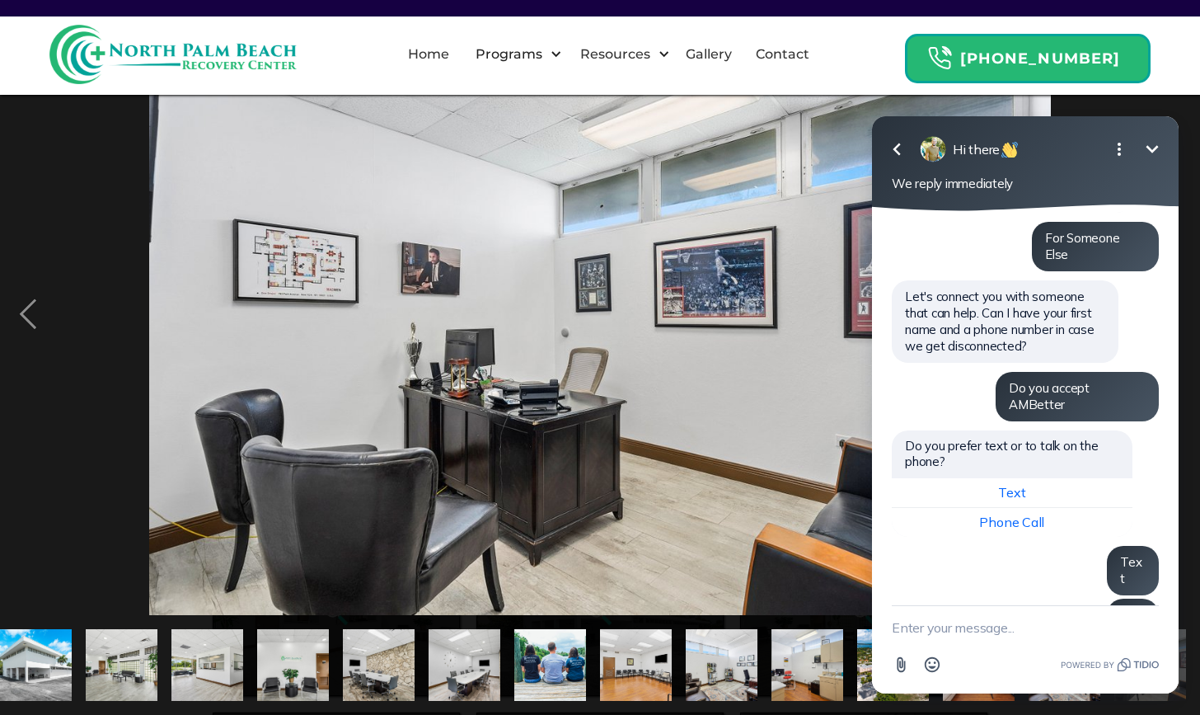
click at [987, 637] on textarea "New message" at bounding box center [1025, 627] width 267 height 43
type textarea "9"
type textarea "3866312444"
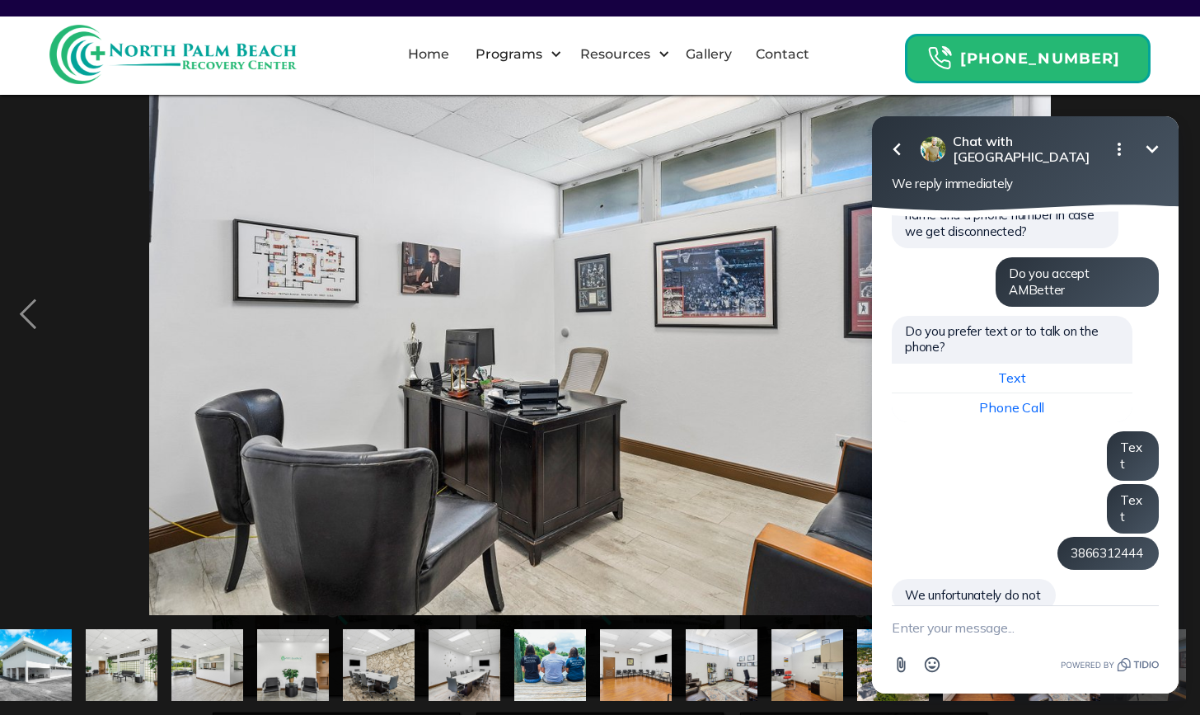
scroll to position [193, 0]
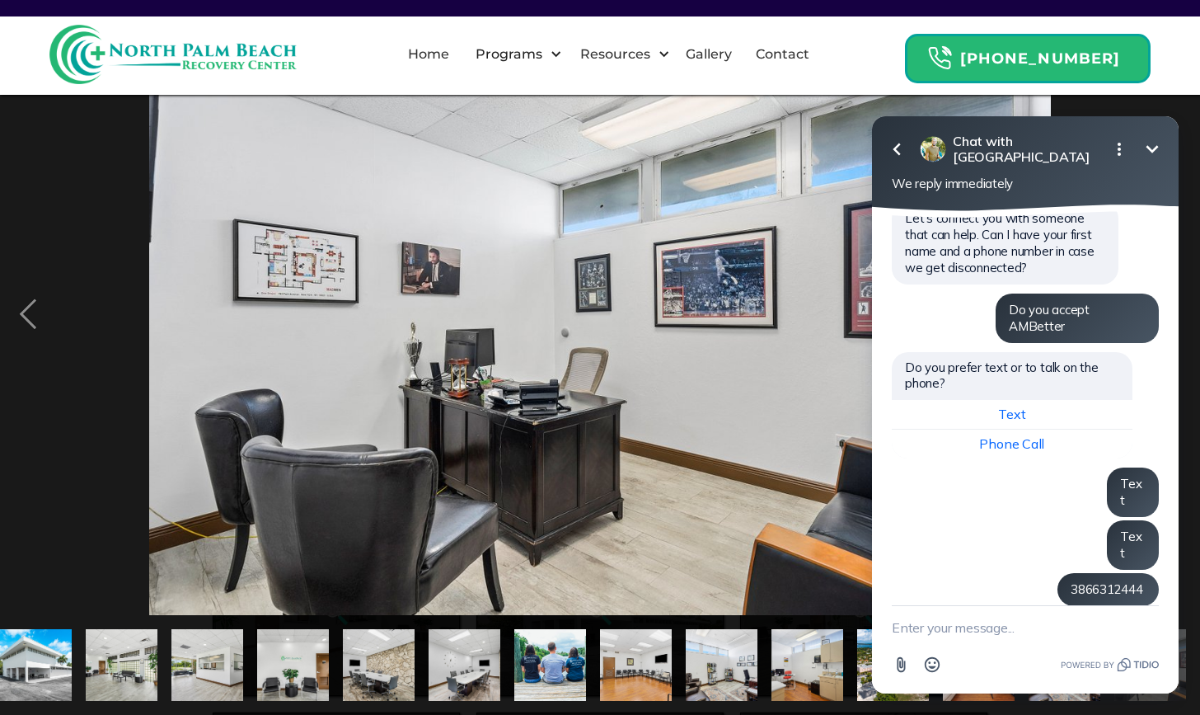
click at [1155, 146] on icon "Minimize" at bounding box center [1153, 149] width 20 height 20
